Goal: Task Accomplishment & Management: Complete application form

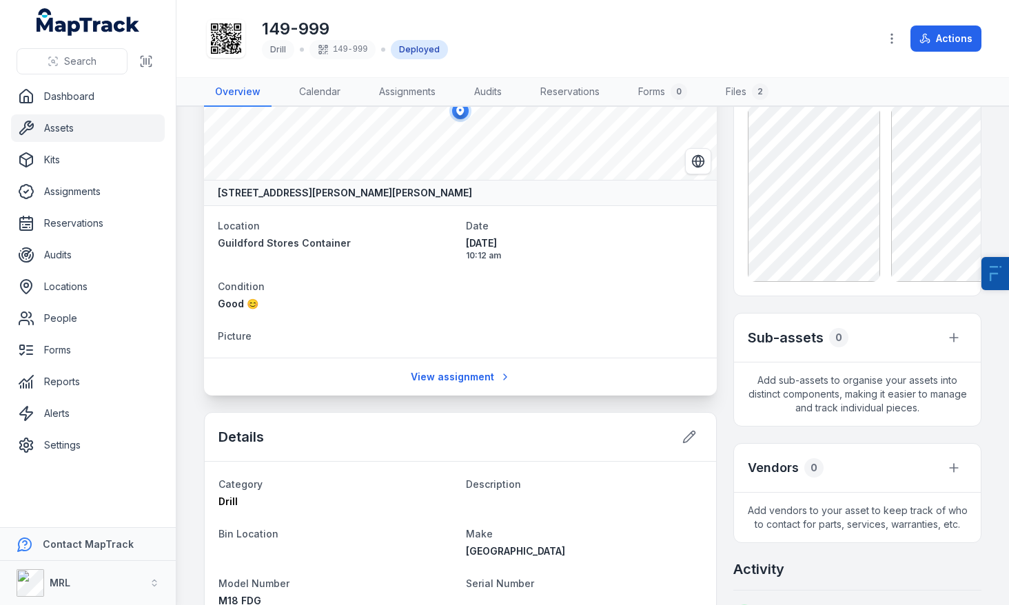
scroll to position [87, 0]
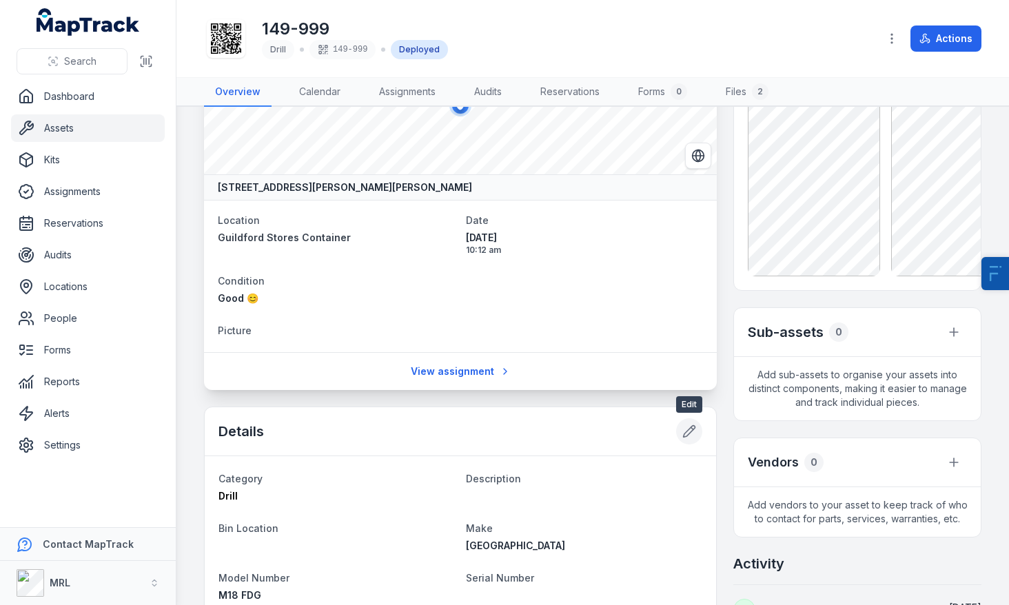
click at [681, 438] on button at bounding box center [689, 431] width 26 height 26
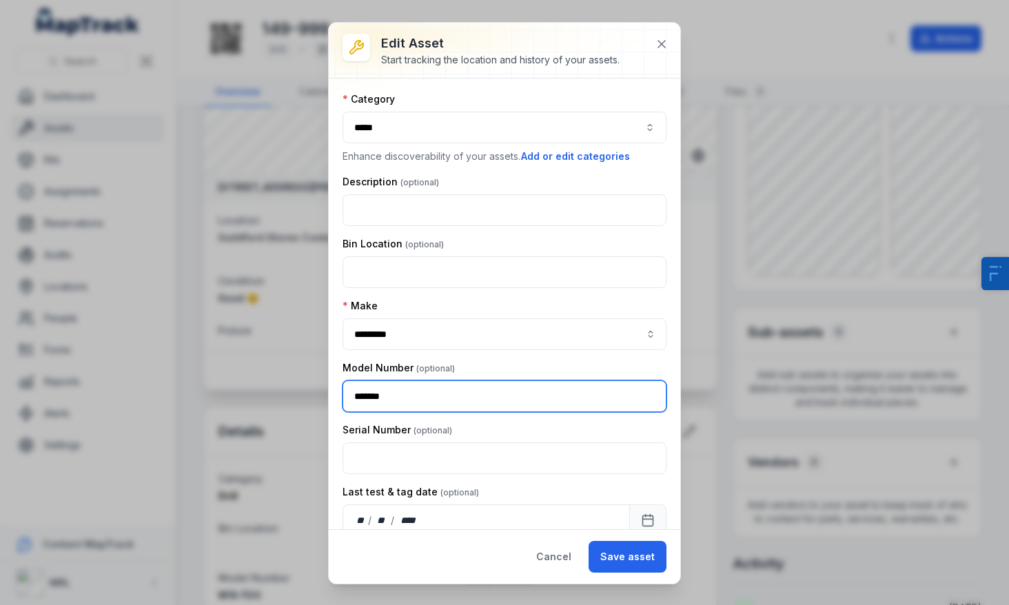
drag, startPoint x: 453, startPoint y: 411, endPoint x: 341, endPoint y: 407, distance: 111.7
click at [341, 407] on div "**********" at bounding box center [505, 304] width 352 height 451
click at [653, 50] on button at bounding box center [662, 44] width 26 height 26
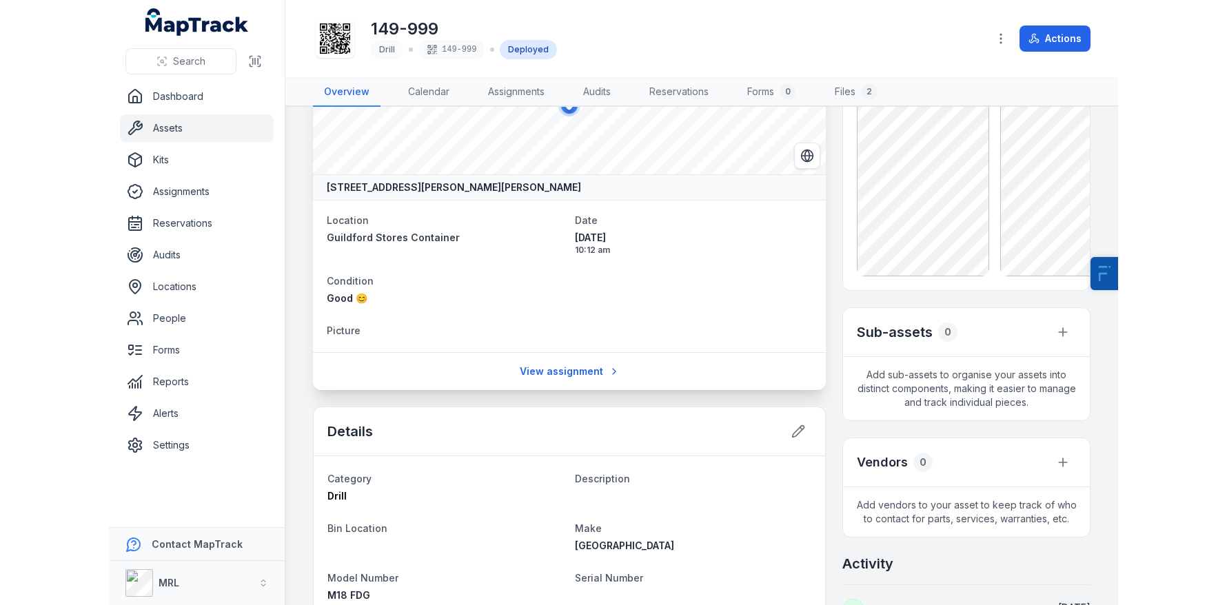
scroll to position [0, 0]
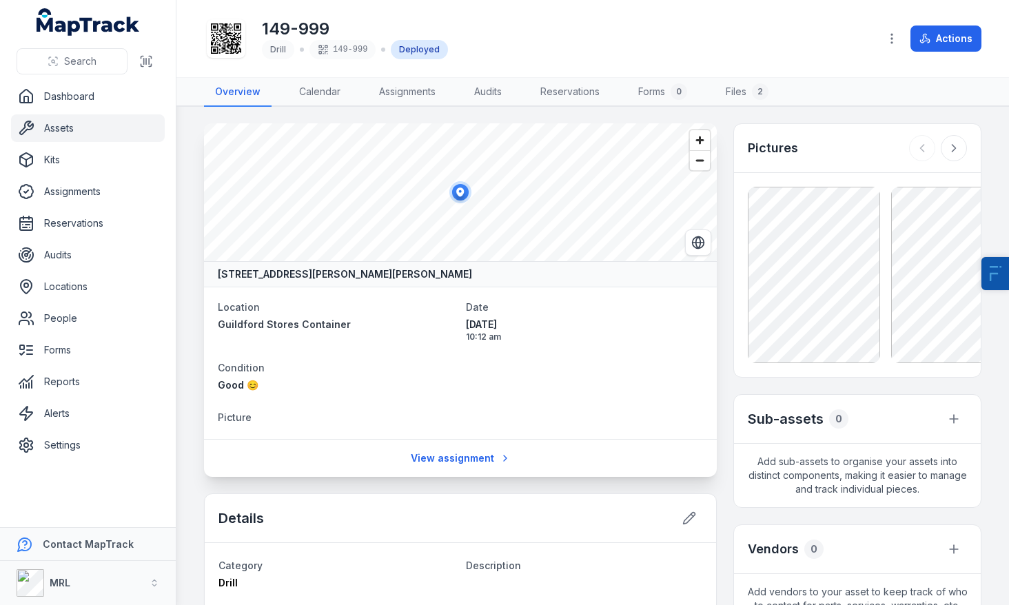
click at [828, 54] on div "149-999 Drill 149-999 Deployed" at bounding box center [536, 39] width 664 height 44
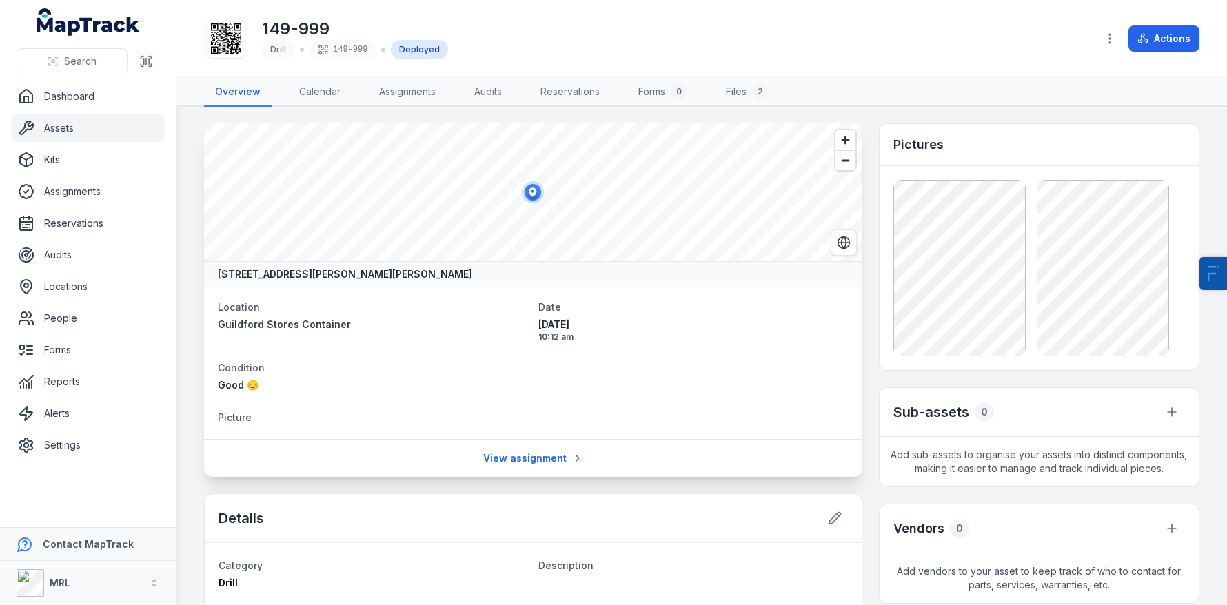
click at [61, 122] on link "Assets" at bounding box center [88, 128] width 154 height 28
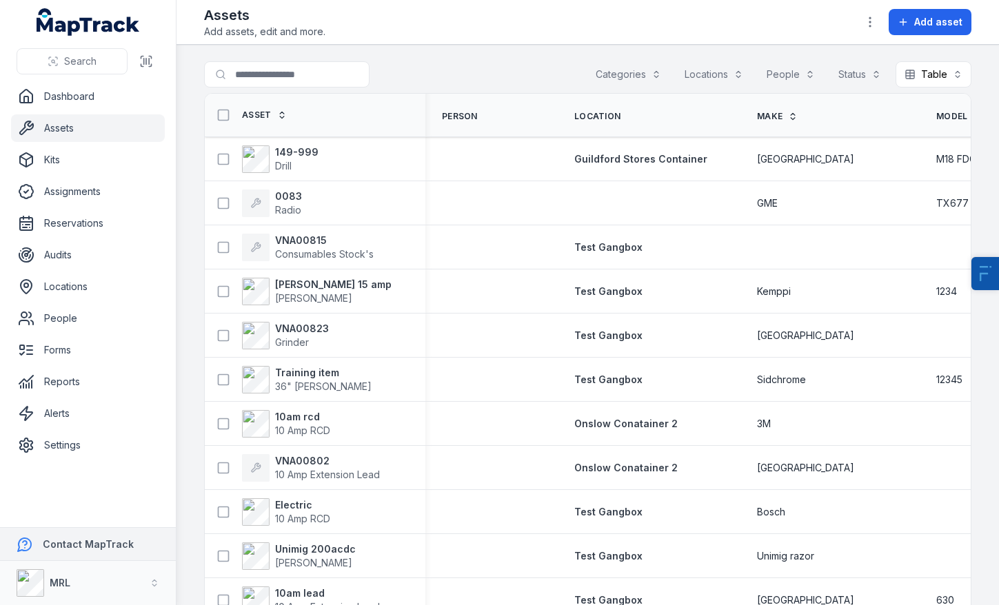
click at [109, 542] on strong "Contact MapTrack" at bounding box center [88, 544] width 91 height 12
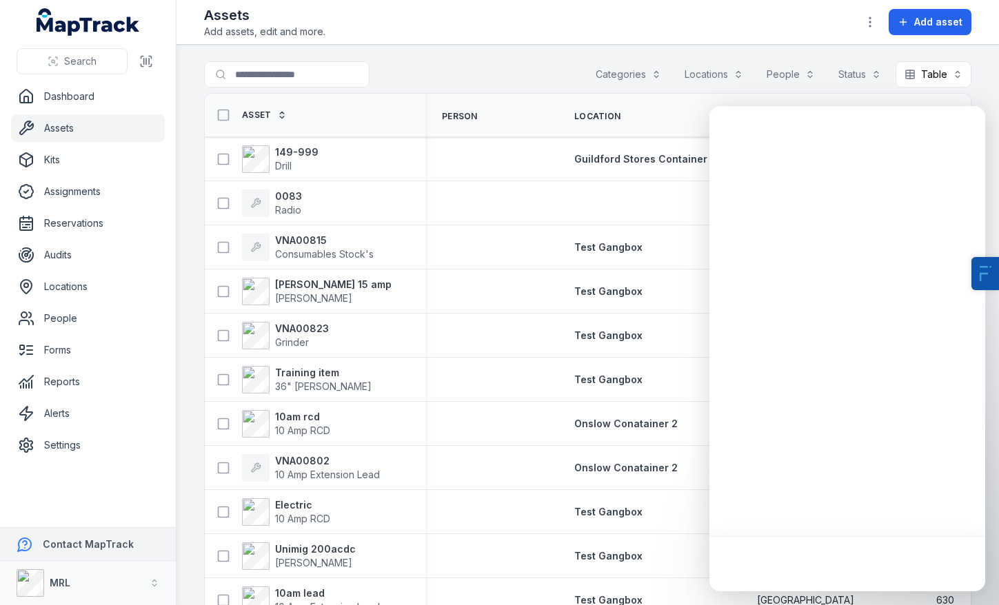
click at [106, 544] on strong "Contact MapTrack" at bounding box center [88, 544] width 91 height 12
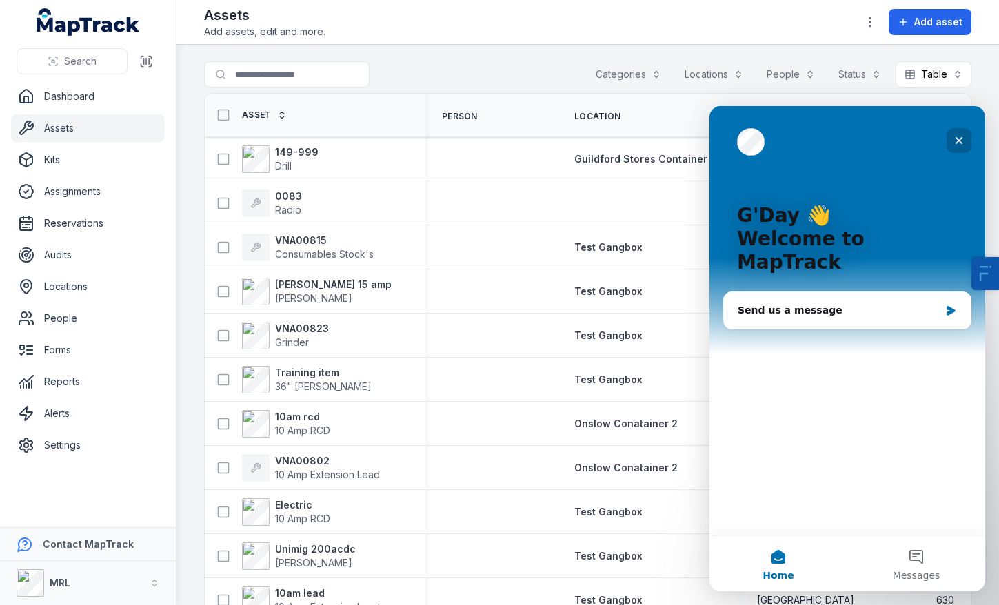
click at [962, 143] on icon "Close" at bounding box center [959, 141] width 8 height 8
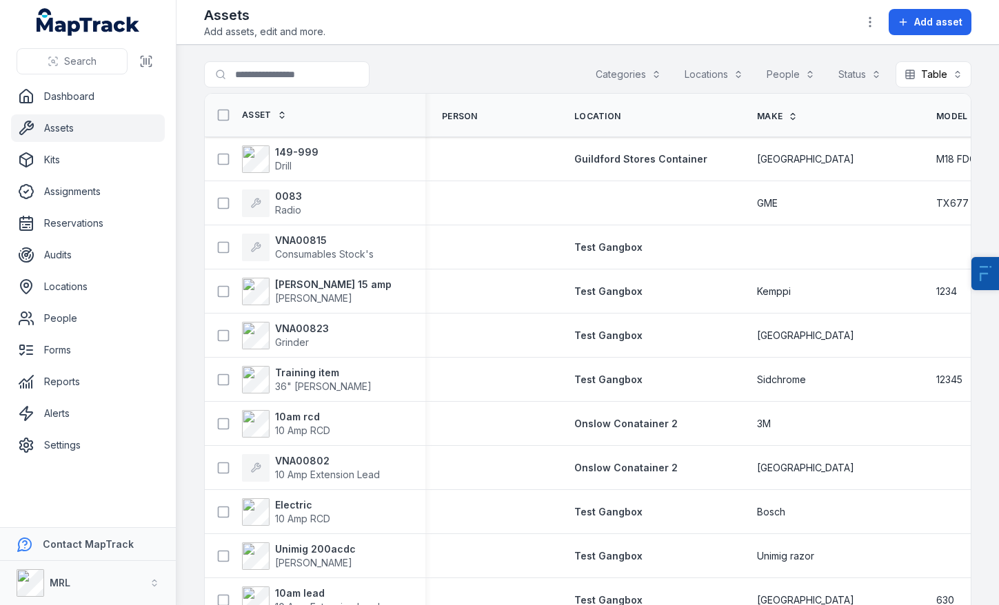
click at [621, 45] on main "Search for assets Categories Locations People Status Table ***** Asset Person L…" at bounding box center [587, 325] width 822 height 560
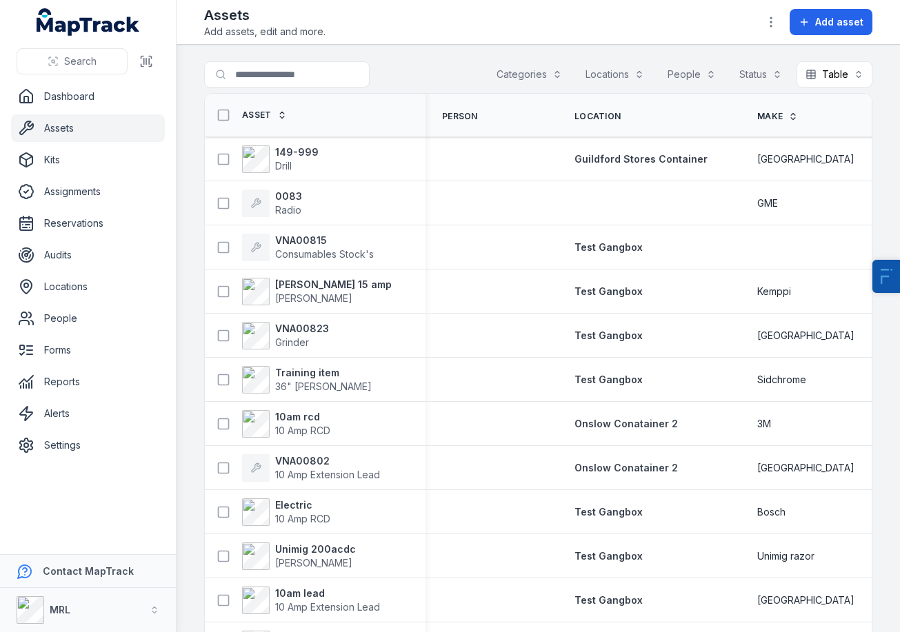
click at [678, 31] on div "Assets Add assets, edit and more. Add asset" at bounding box center [538, 22] width 668 height 33
click at [721, 36] on div "Assets Add assets, edit and more. Add asset" at bounding box center [538, 22] width 668 height 33
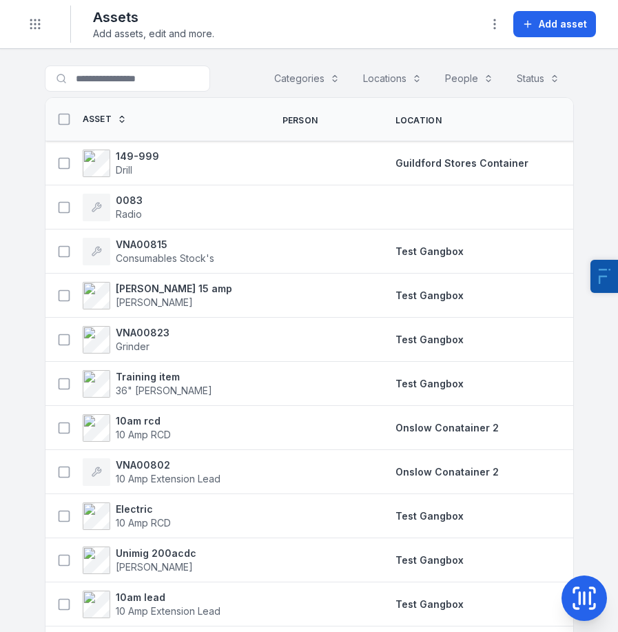
click at [603, 84] on main "Search for assets Categories Locations People Status Table ***** Asset Person L…" at bounding box center [309, 340] width 618 height 583
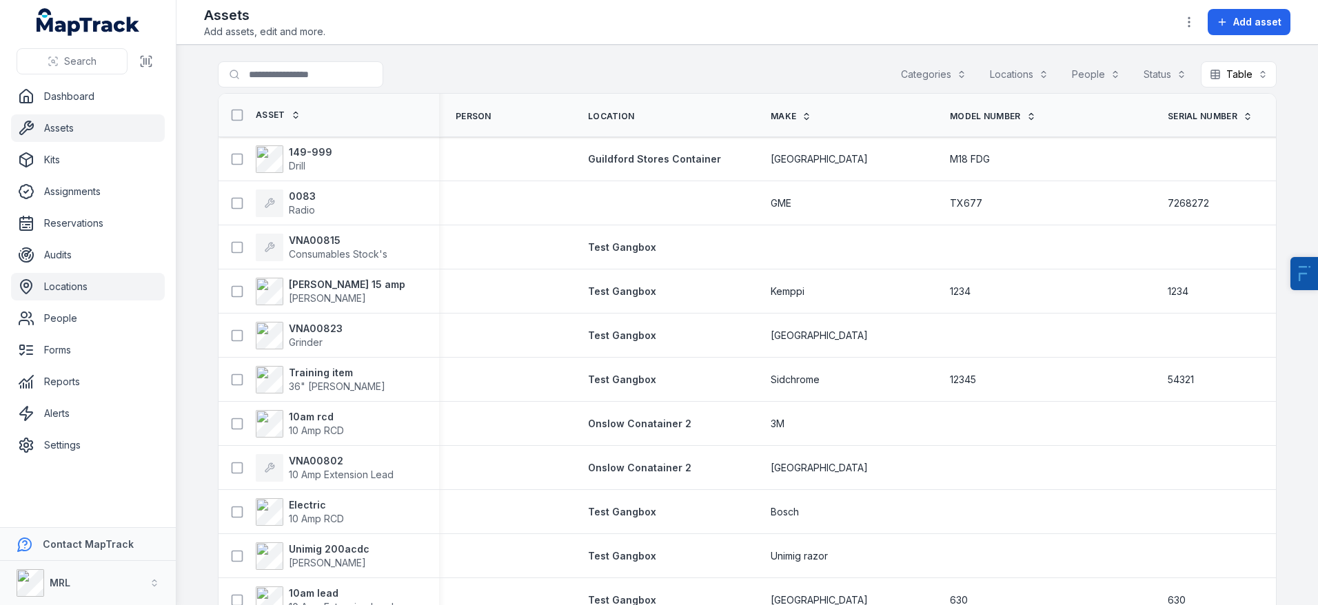
click at [68, 286] on link "Locations" at bounding box center [88, 287] width 154 height 28
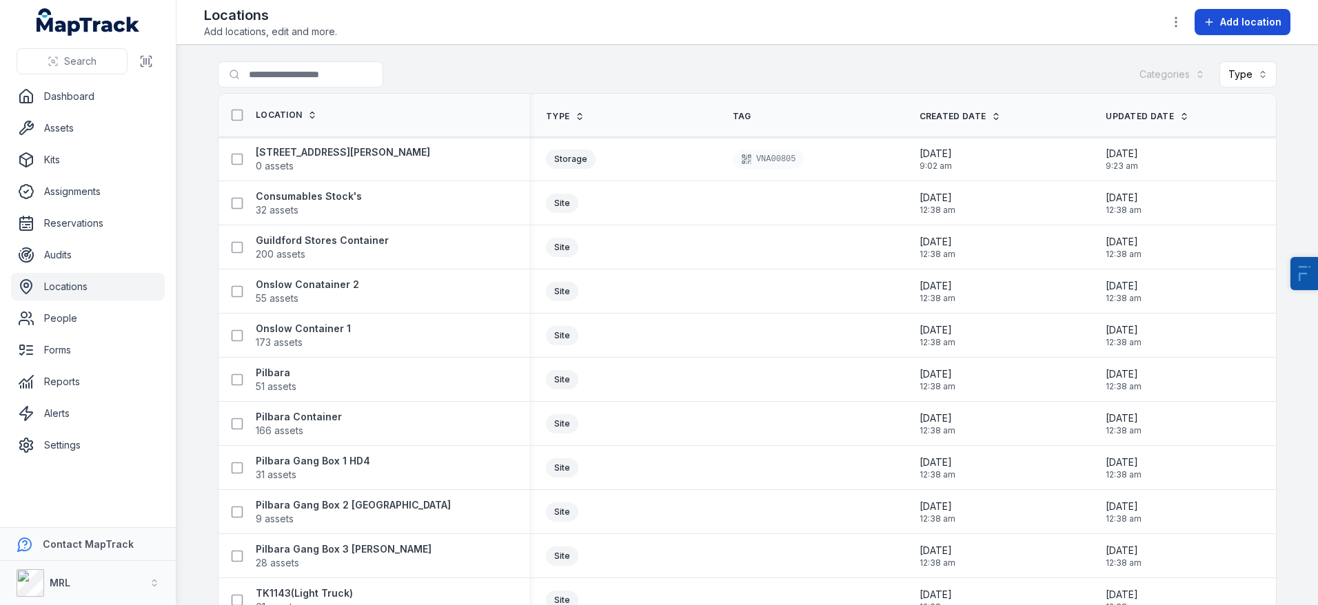
click at [1266, 21] on span "Add location" at bounding box center [1250, 22] width 61 height 14
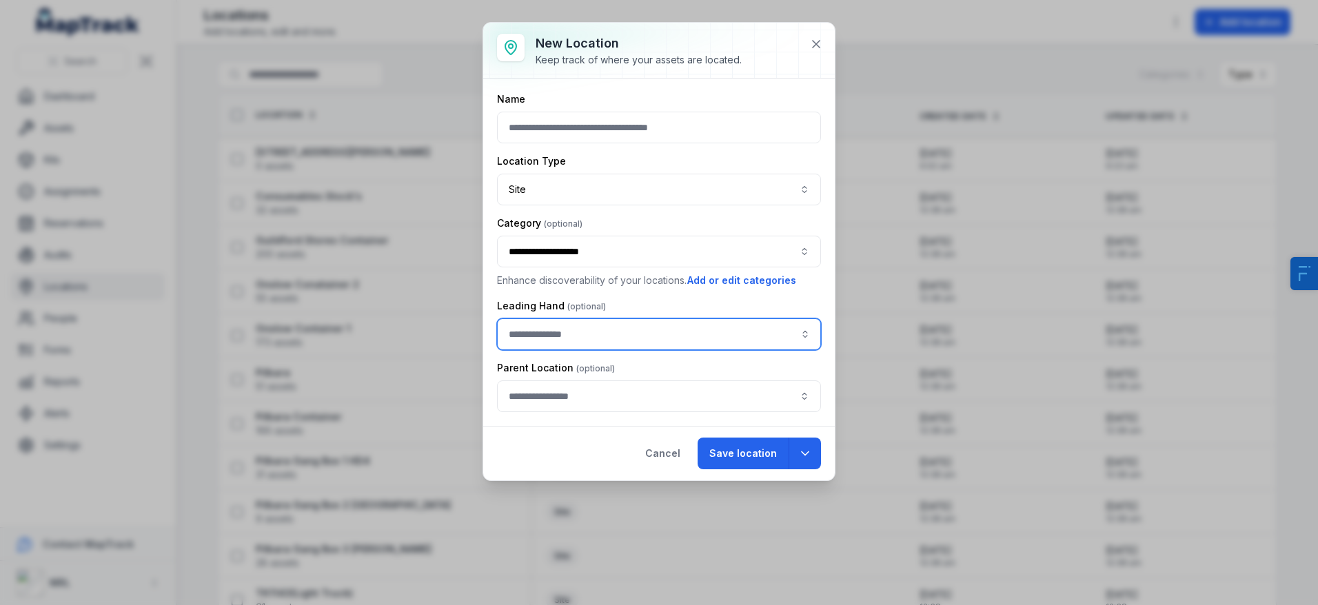
click at [556, 341] on input "location-add:cf[800bc2ed-9fb0-4fb8-9bec-6aac78b22268]-label" at bounding box center [659, 334] width 324 height 32
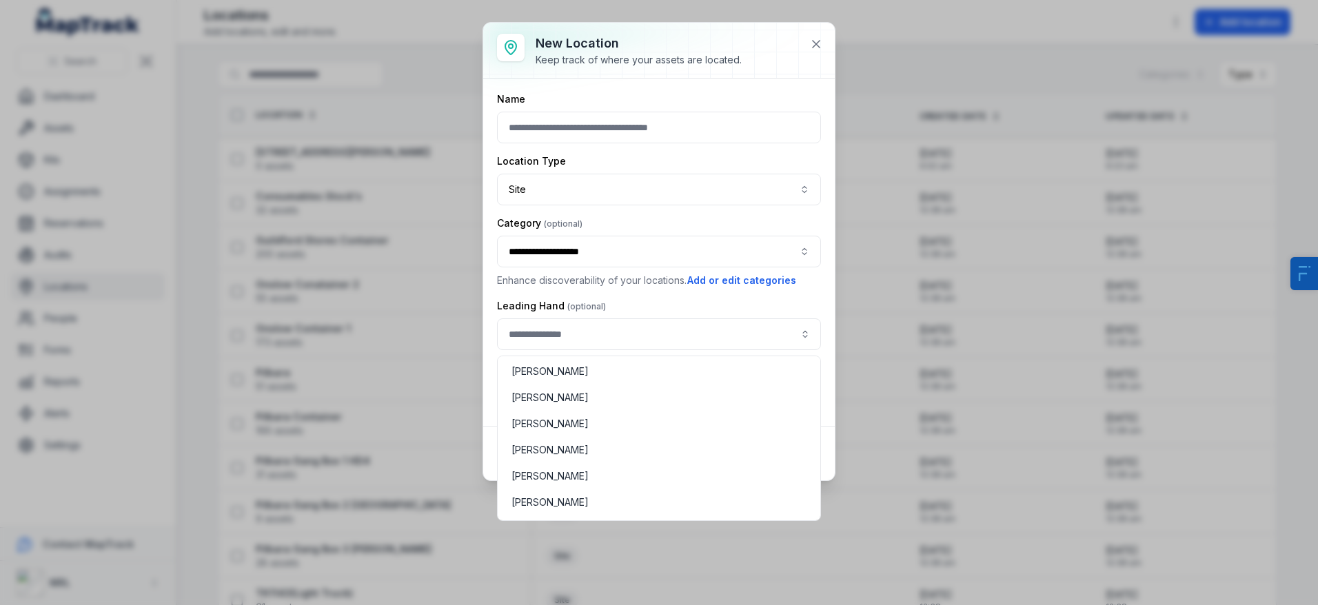
click at [671, 299] on div "Leading Hand" at bounding box center [659, 324] width 324 height 51
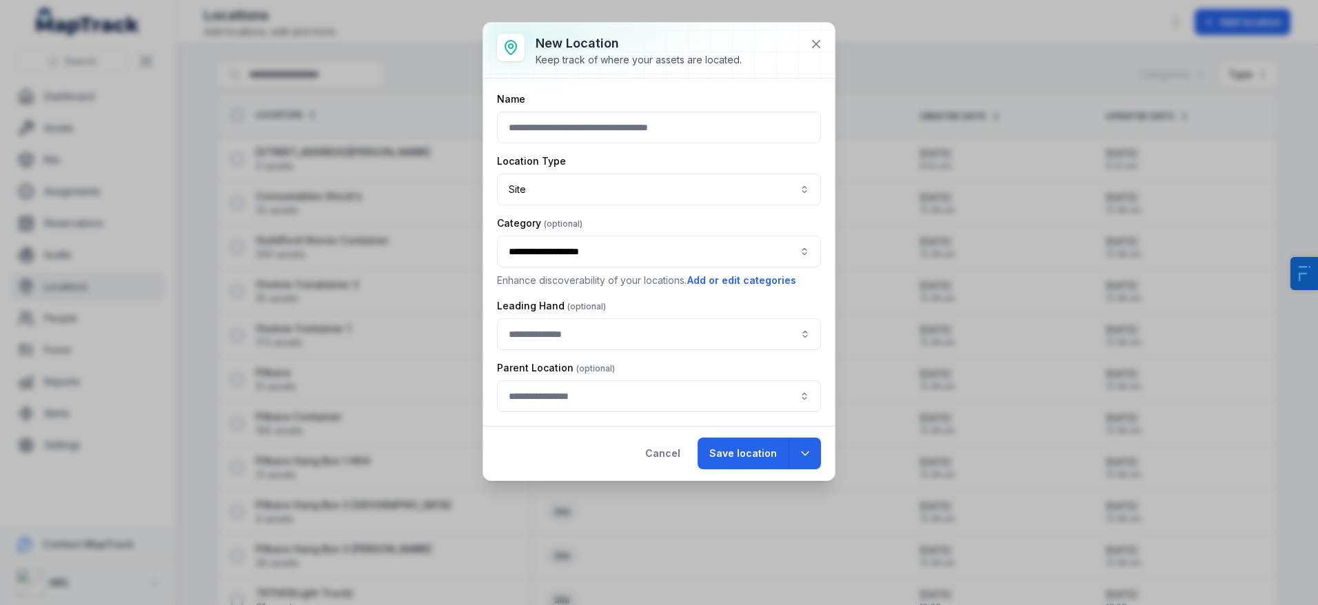
click at [556, 393] on button "button" at bounding box center [659, 397] width 324 height 32
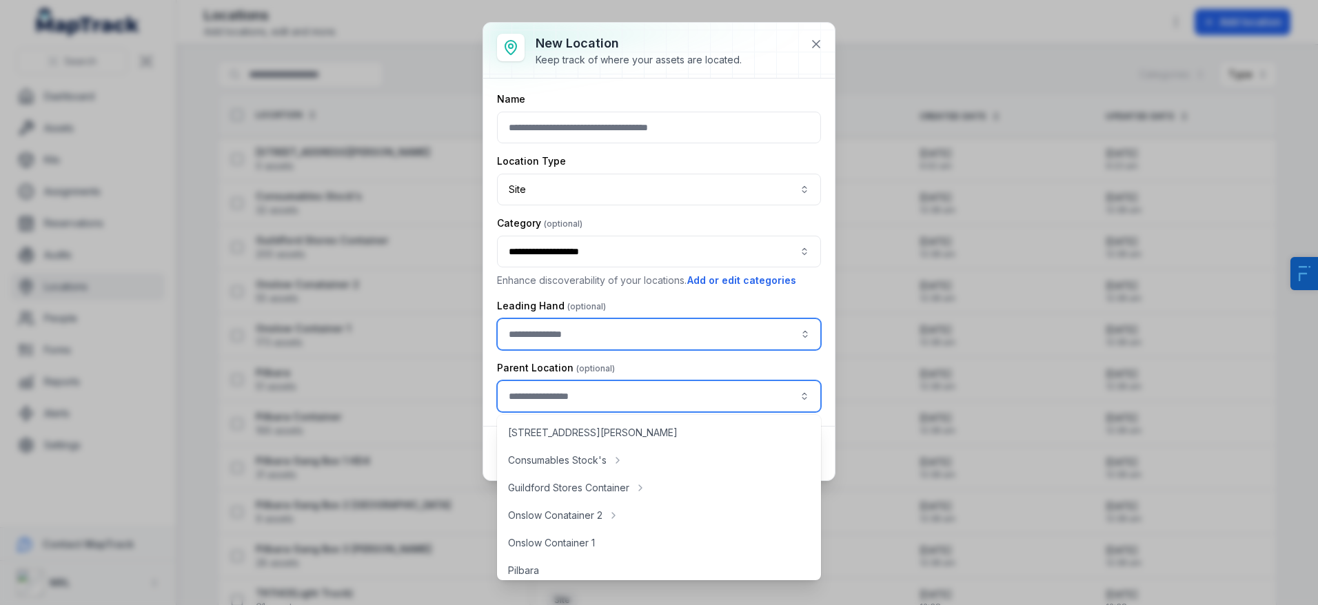
click at [653, 323] on input "location-add:cf[800bc2ed-9fb0-4fb8-9bec-6aac78b22268]-label" at bounding box center [659, 334] width 324 height 32
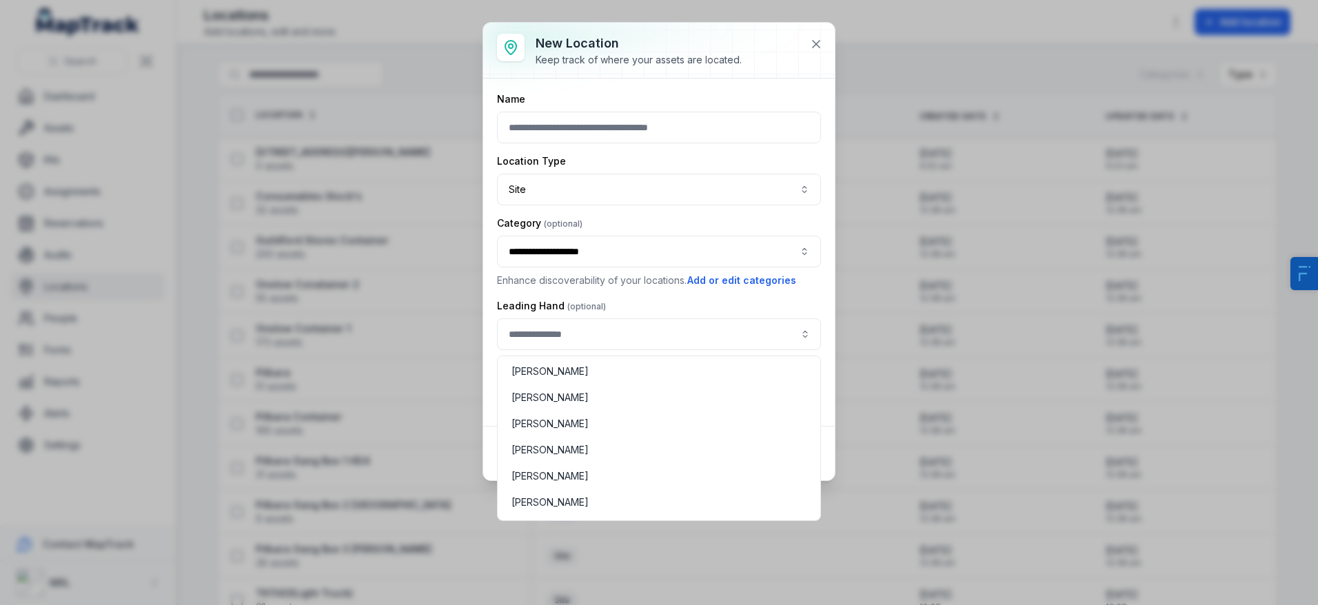
click at [633, 290] on div "**********" at bounding box center [659, 252] width 324 height 320
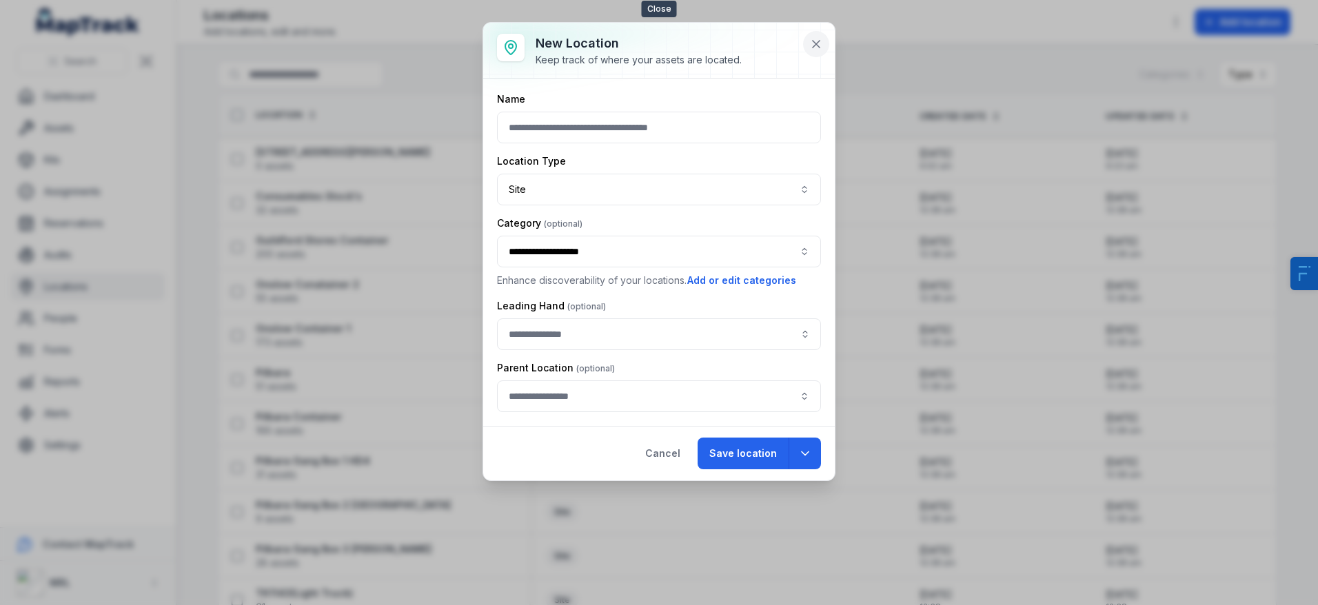
click at [819, 48] on icon at bounding box center [816, 44] width 14 height 14
